Goal: Navigation & Orientation: Find specific page/section

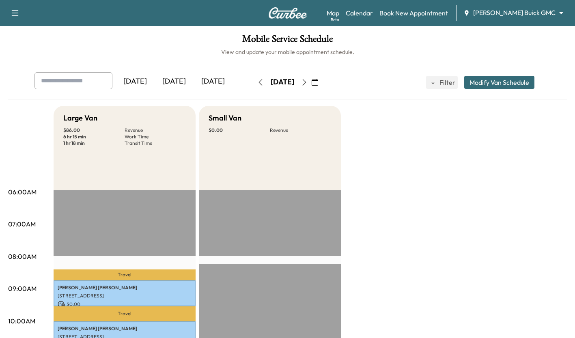
click at [176, 84] on div "[DATE]" at bounding box center [174, 81] width 39 height 19
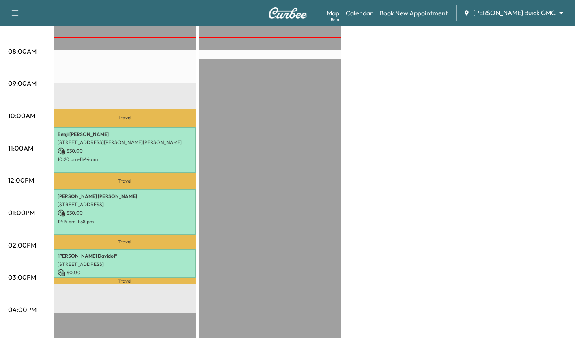
scroll to position [206, 0]
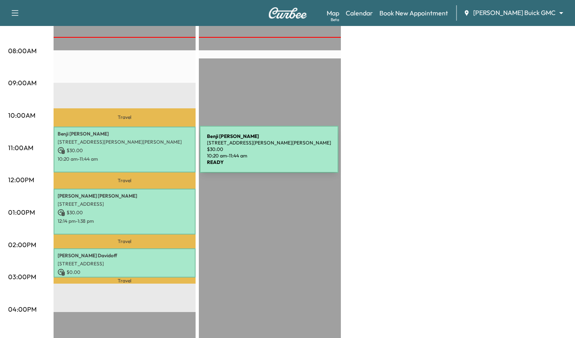
click at [139, 156] on p "10:20 am - 11:44 am" at bounding box center [125, 159] width 134 height 6
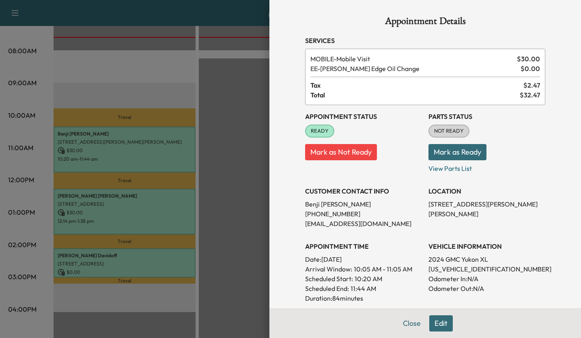
click at [243, 148] on div at bounding box center [290, 169] width 581 height 338
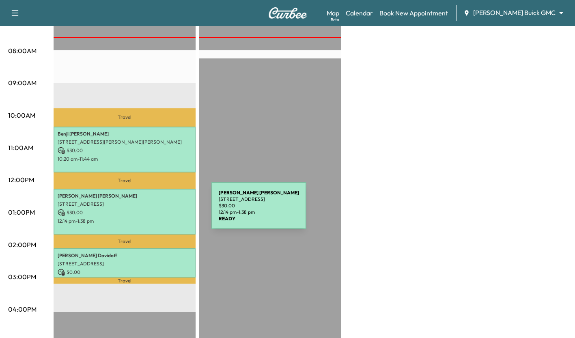
click at [151, 211] on p "$ 30.00" at bounding box center [125, 212] width 134 height 7
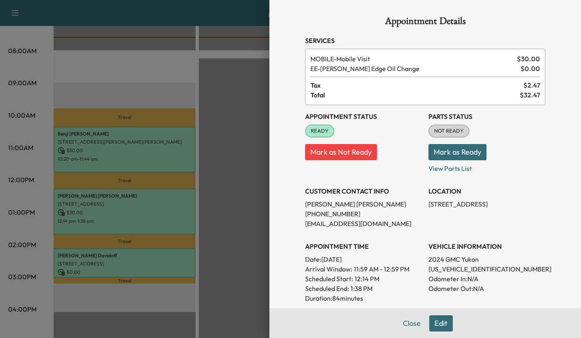
click at [229, 205] on div at bounding box center [290, 169] width 581 height 338
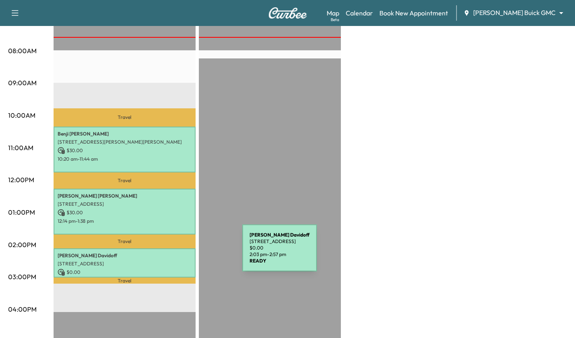
click at [181, 253] on p "[PERSON_NAME]" at bounding box center [125, 255] width 134 height 6
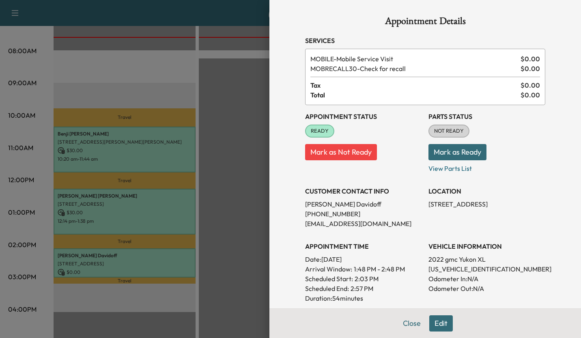
click at [237, 214] on div at bounding box center [290, 169] width 581 height 338
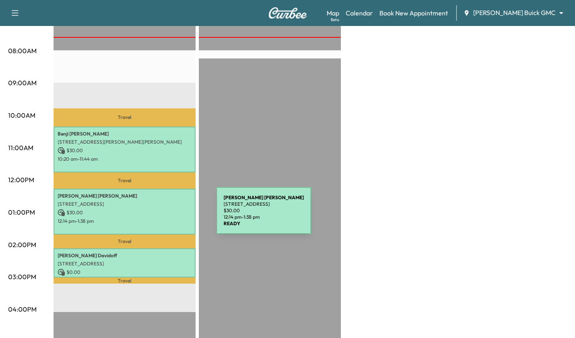
click at [155, 218] on p "12:14 pm - 1:38 pm" at bounding box center [125, 221] width 134 height 6
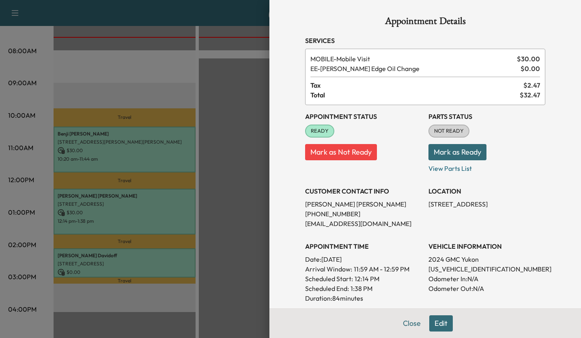
click at [228, 187] on div at bounding box center [290, 169] width 581 height 338
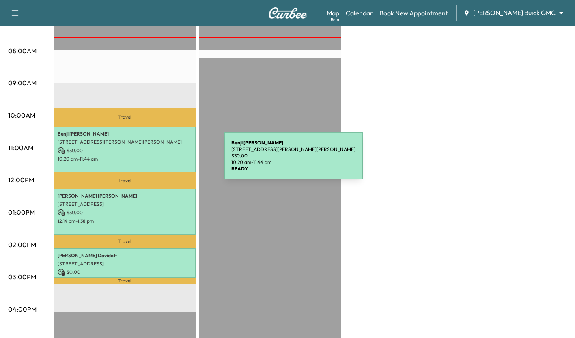
click at [163, 161] on div "[PERSON_NAME] [STREET_ADDRESS][PERSON_NAME][PERSON_NAME] $ 30.00 10:20 am - 11:…" at bounding box center [125, 150] width 142 height 46
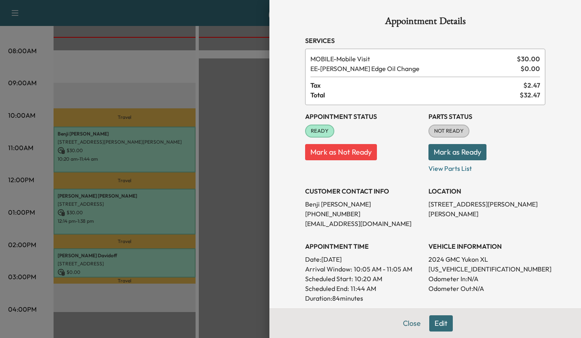
click at [222, 175] on div at bounding box center [290, 169] width 581 height 338
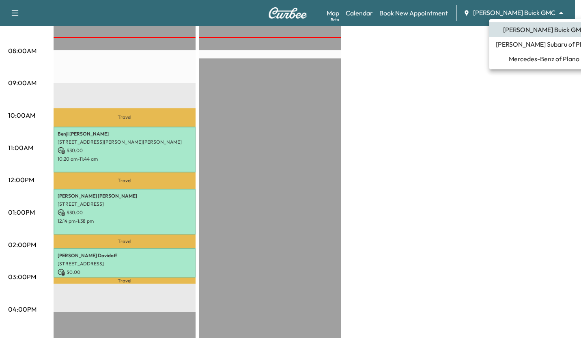
click at [508, 65] on li "Mercedes-Benz of Plano" at bounding box center [544, 59] width 110 height 15
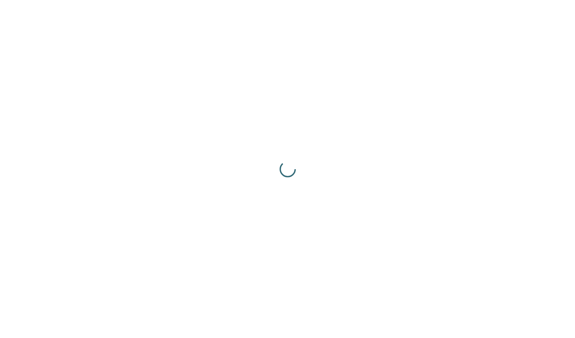
scroll to position [0, 0]
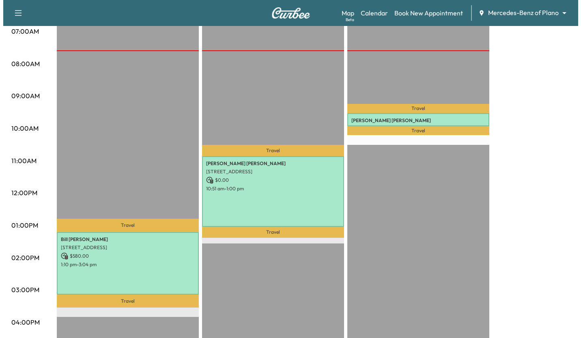
scroll to position [158, 0]
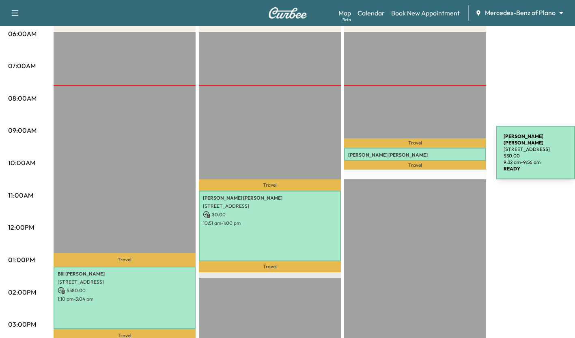
click at [435, 154] on p "[PERSON_NAME]" at bounding box center [415, 155] width 134 height 6
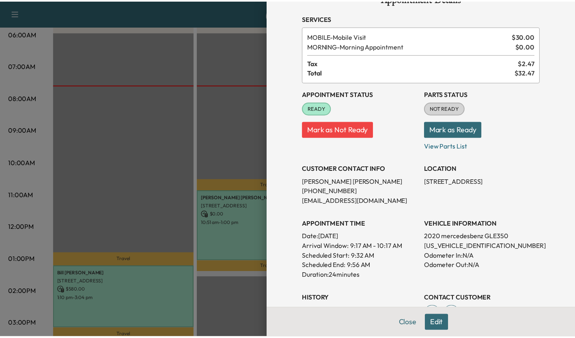
scroll to position [0, 0]
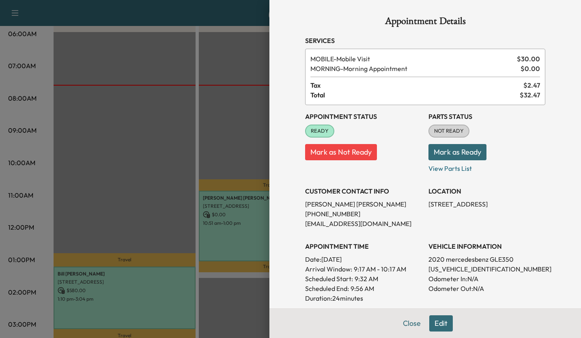
click at [221, 142] on div at bounding box center [290, 169] width 581 height 338
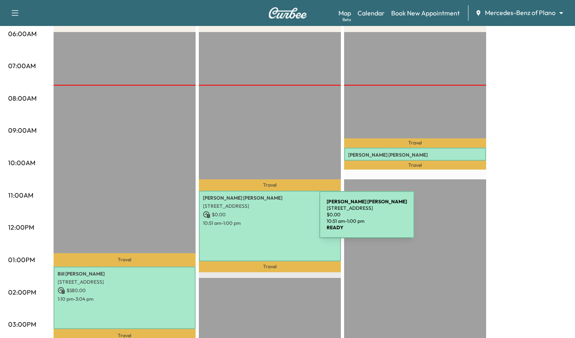
click at [259, 220] on p "10:51 am - 1:00 pm" at bounding box center [270, 223] width 134 height 6
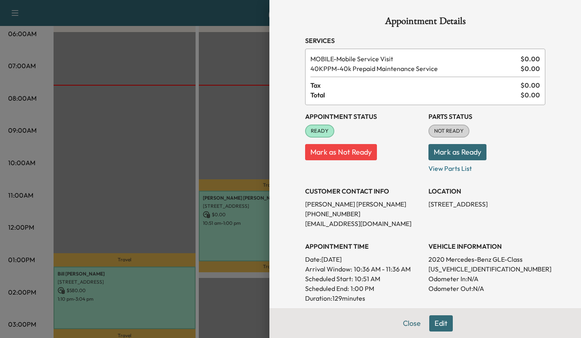
click at [179, 193] on div at bounding box center [290, 169] width 581 height 338
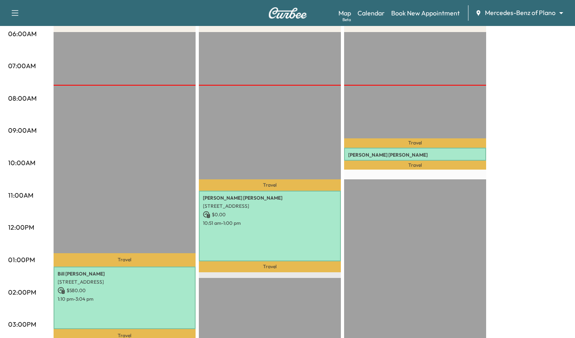
click at [537, 15] on body "Support Log Out Map Beta Calendar Book New Appointment Mercedes-Benz of Plano *…" at bounding box center [287, 11] width 575 height 338
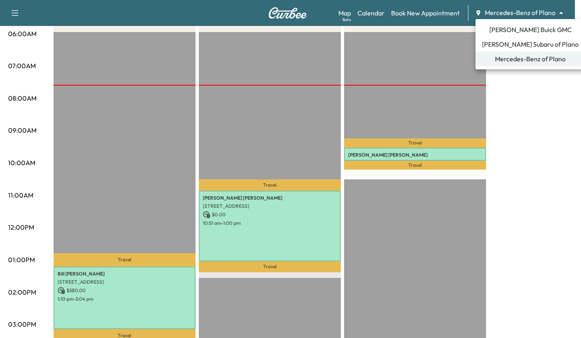
click at [539, 43] on span "[PERSON_NAME] Subaru of Plano" at bounding box center [530, 44] width 97 height 10
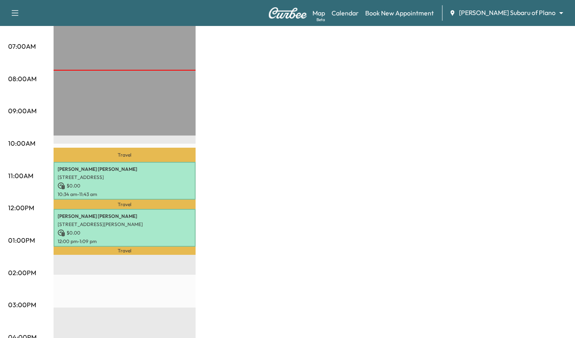
scroll to position [205, 0]
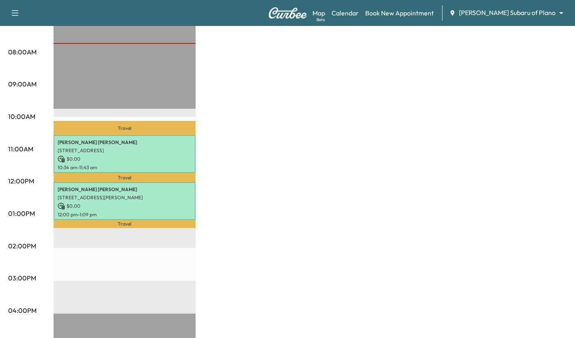
click at [174, 162] on div "[PERSON_NAME] [STREET_ADDRESS] $ 0.00 10:34 am - 11:43 am" at bounding box center [125, 154] width 142 height 38
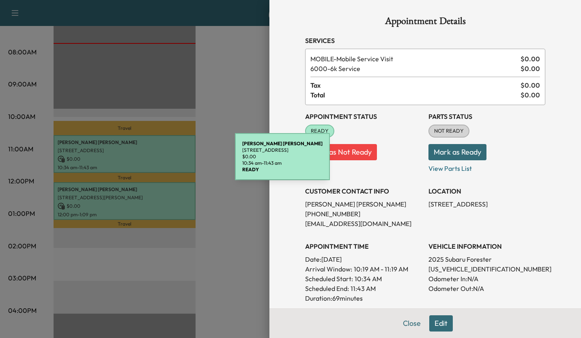
click at [198, 285] on div at bounding box center [290, 169] width 581 height 338
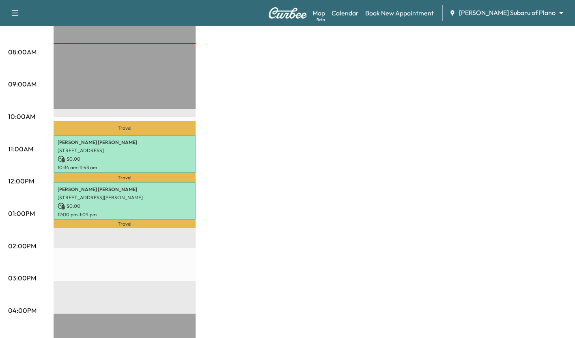
click at [172, 205] on p "$ 0.00" at bounding box center [125, 206] width 134 height 7
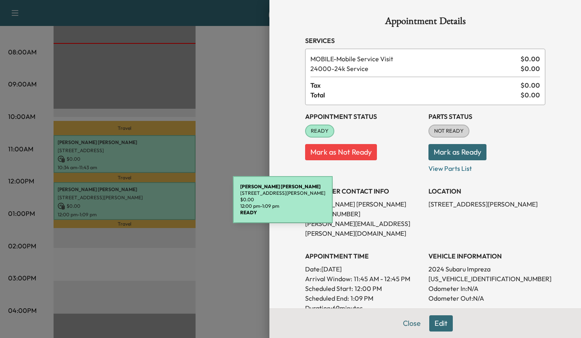
click at [228, 286] on div at bounding box center [290, 169] width 581 height 338
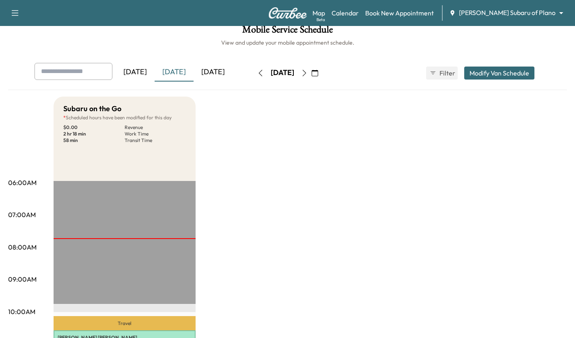
scroll to position [12, 0]
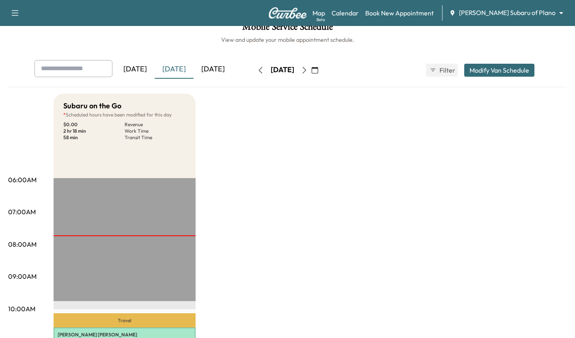
click at [547, 14] on body "Support Log Out Map Beta Calendar Book New Appointment [PERSON_NAME] Subaru of …" at bounding box center [287, 157] width 575 height 338
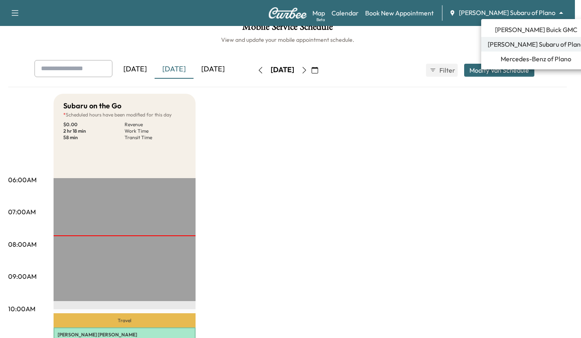
click at [556, 29] on li "[PERSON_NAME] Buick GMC" at bounding box center [536, 29] width 110 height 15
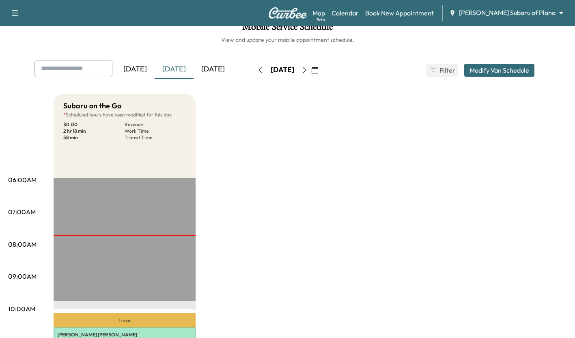
scroll to position [0, 0]
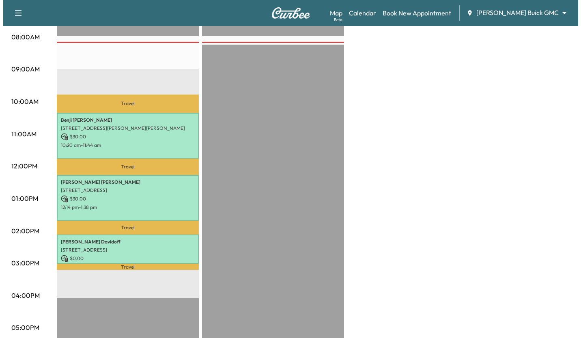
scroll to position [209, 0]
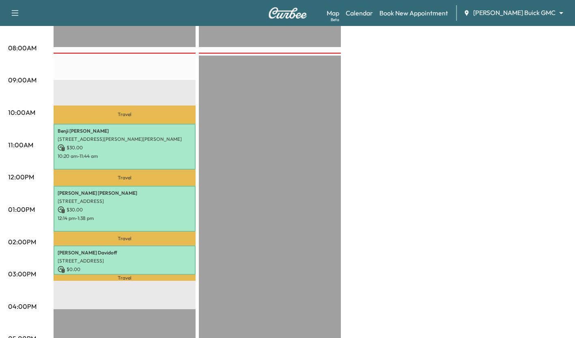
click at [136, 155] on p "10:20 am - 11:44 am" at bounding box center [125, 156] width 134 height 6
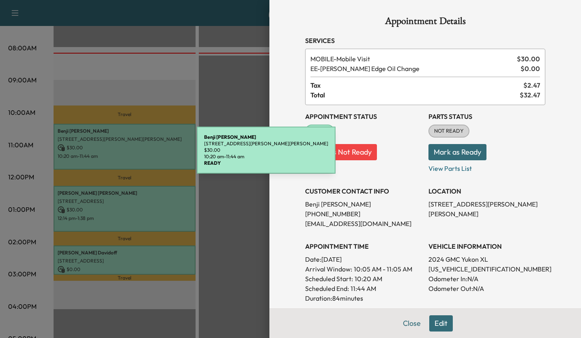
click at [23, 158] on div at bounding box center [290, 169] width 581 height 338
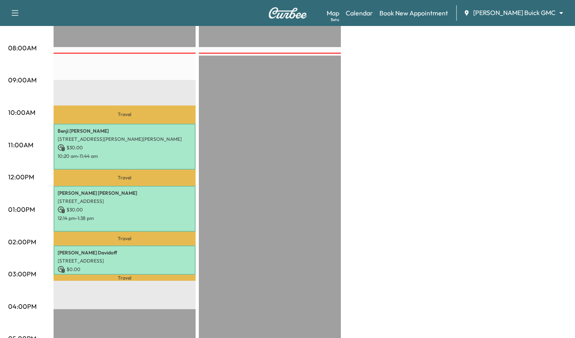
click at [100, 154] on p "10:20 am - 11:44 am" at bounding box center [125, 156] width 134 height 6
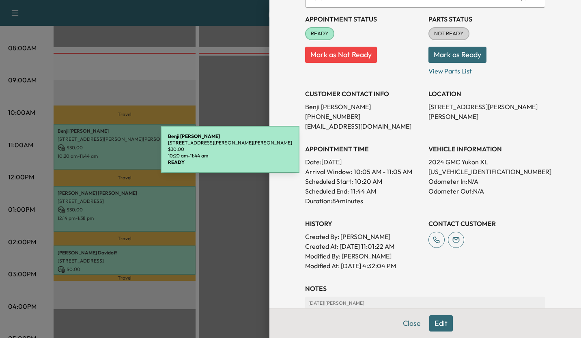
click at [534, 184] on p "Odometer In: N/A" at bounding box center [487, 182] width 117 height 10
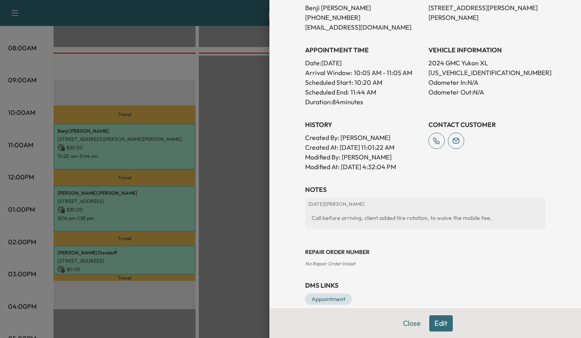
scroll to position [196, 0]
click at [522, 172] on div "Appointment Details Services MOBILE - Mobile Visit $ 30.00 EE - [PERSON_NAME] E…" at bounding box center [425, 62] width 260 height 517
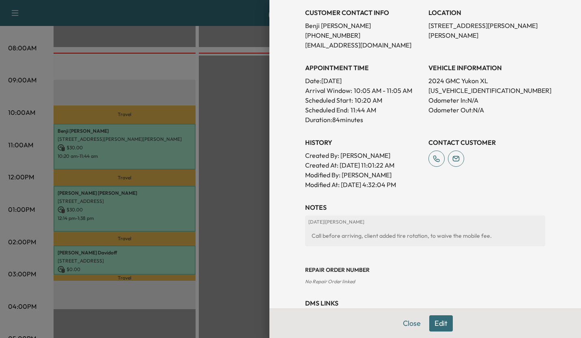
scroll to position [175, 0]
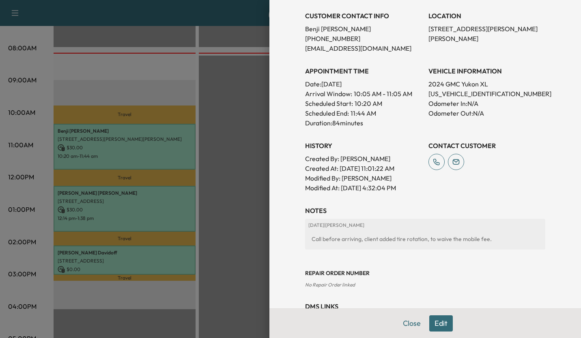
click at [87, 187] on div at bounding box center [290, 169] width 581 height 338
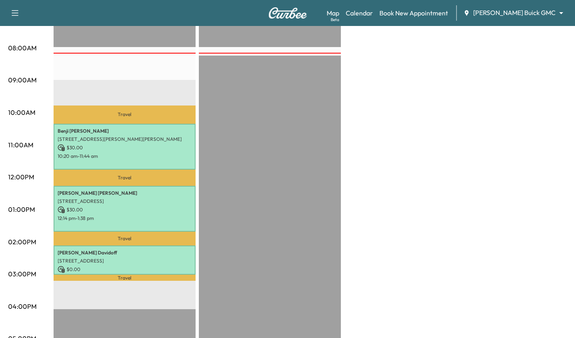
click at [103, 208] on p "$ 30.00" at bounding box center [125, 209] width 134 height 7
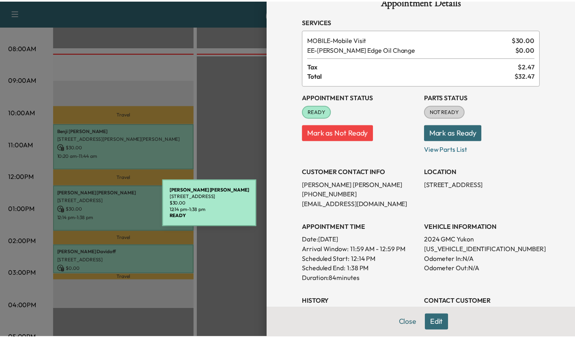
scroll to position [11, 0]
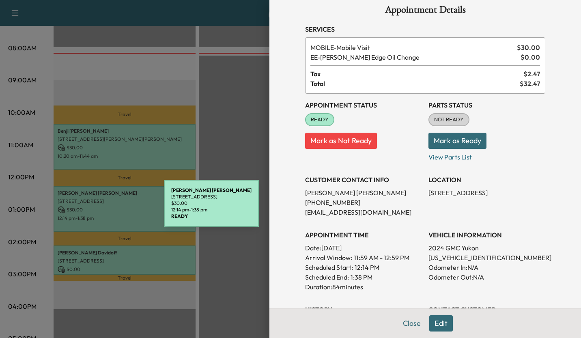
click at [103, 152] on div at bounding box center [290, 169] width 581 height 338
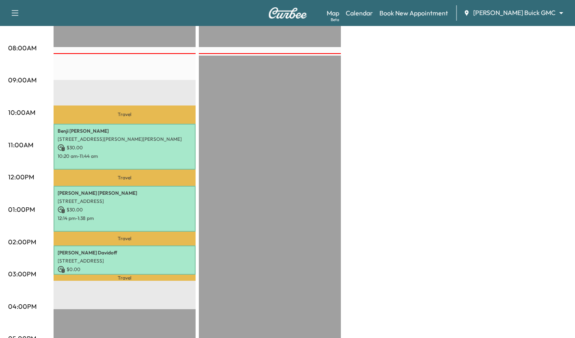
click at [113, 155] on p "10:20 am - 11:44 am" at bounding box center [125, 156] width 134 height 6
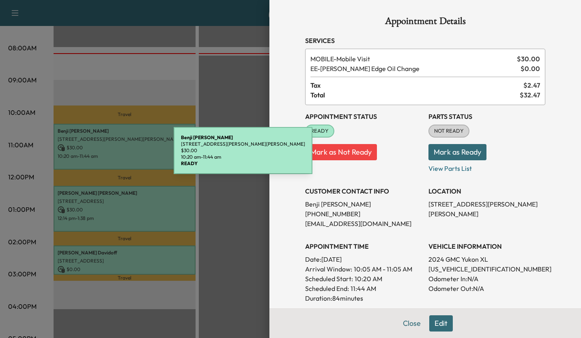
click at [15, 156] on div at bounding box center [290, 169] width 581 height 338
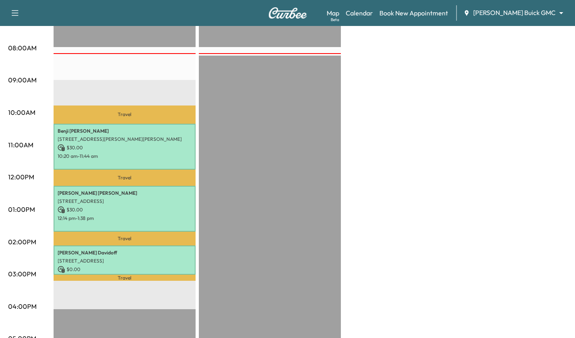
click at [140, 258] on p "[STREET_ADDRESS]" at bounding box center [125, 261] width 134 height 6
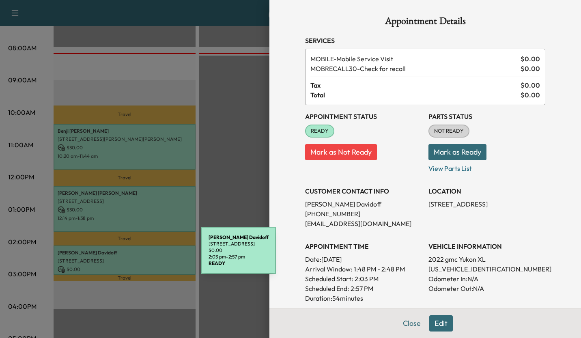
click at [16, 148] on div at bounding box center [290, 169] width 581 height 338
